Goal: Find specific page/section

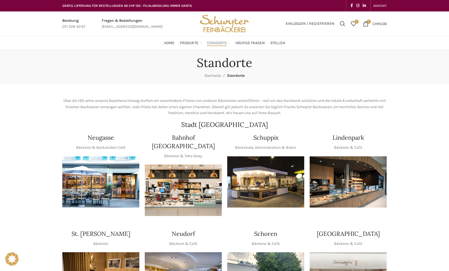
click at [250, 175] on img "1 / 1" at bounding box center [265, 181] width 77 height 51
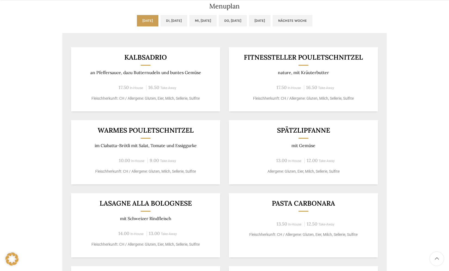
scroll to position [299, 0]
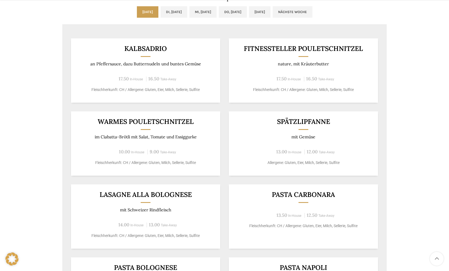
click at [41, 139] on div "Backstubenbistro Schuppis Wochentag ÖFFNUNGSZEITEN [PERSON_NAME] 06:00 - 16:30 …" at bounding box center [224, 42] width 449 height 583
click at [55, 66] on div "Backstubenbistro Schuppis Wochentag ÖFFNUNGSZEITEN [PERSON_NAME] 06:00 - 16:30 …" at bounding box center [224, 42] width 449 height 583
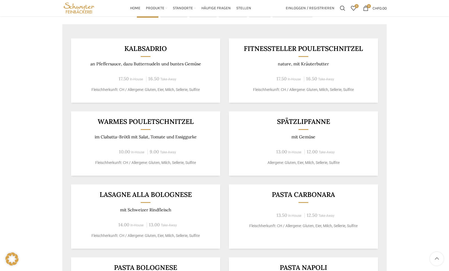
click at [56, 101] on div "Backstubenbistro Schuppis Wochentag ÖFFNUNGSZEITEN [PERSON_NAME] 06:00 - 16:30 …" at bounding box center [224, 42] width 449 height 583
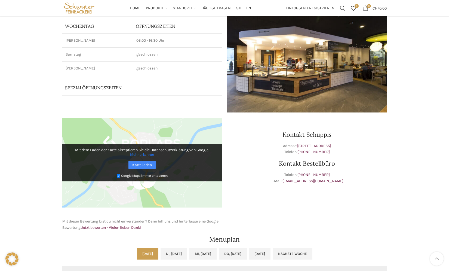
scroll to position [0, 0]
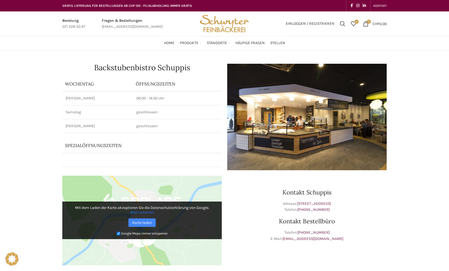
drag, startPoint x: 59, startPoint y: 125, endPoint x: 46, endPoint y: -7, distance: 132.8
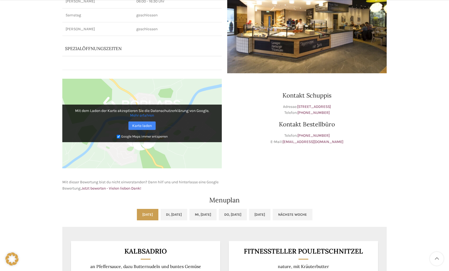
scroll to position [136, 0]
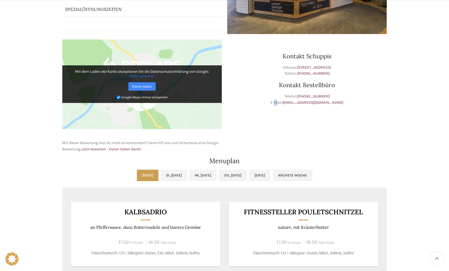
click at [280, 141] on div "Kontakt Schuppis Adresse: [STREET_ADDRESS] Telefon: [PHONE_NUMBER] Kontakt Best…" at bounding box center [306, 96] width 165 height 118
